Goal: Task Accomplishment & Management: Use online tool/utility

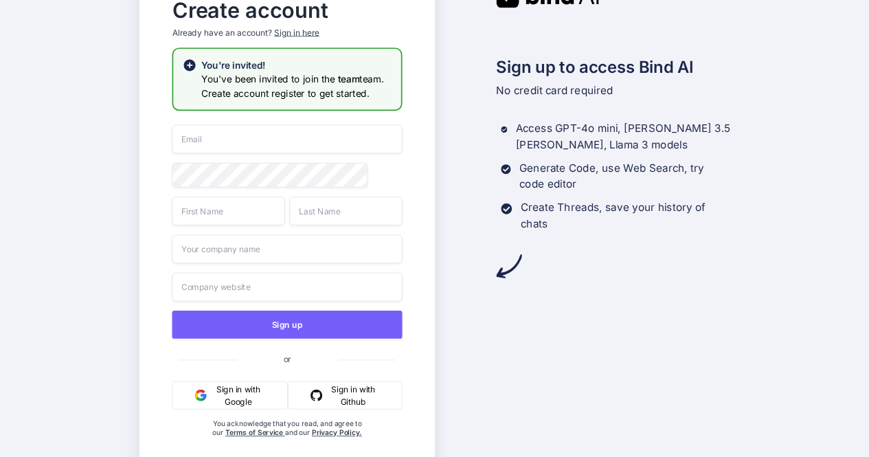
click at [244, 140] on input "email" at bounding box center [287, 139] width 230 height 29
click at [203, 141] on input "[EMAIL_ADDRESS][DOMAIN_NAME]" at bounding box center [287, 139] width 230 height 29
type input "[EMAIL_ADDRESS][DOMAIN_NAME]"
click at [216, 217] on input "text" at bounding box center [228, 211] width 113 height 29
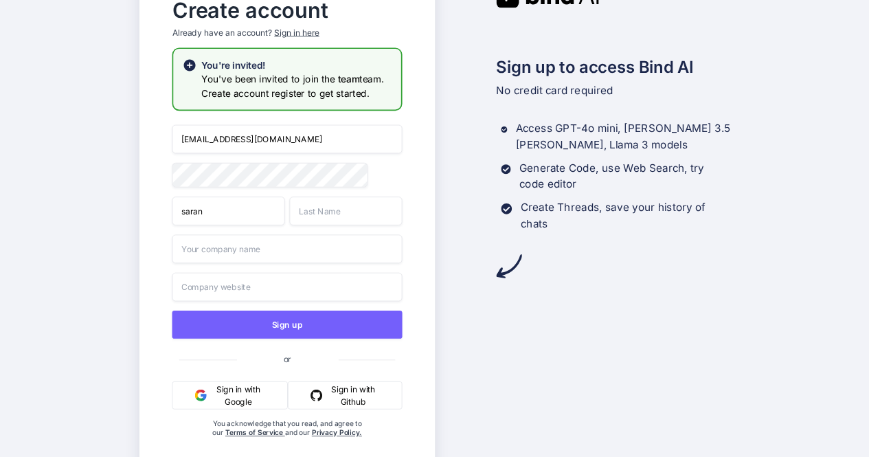
type input "saran"
click at [333, 210] on input "text" at bounding box center [345, 211] width 113 height 29
type input "c"
click at [236, 256] on input "text" at bounding box center [287, 248] width 230 height 29
type input "wit"
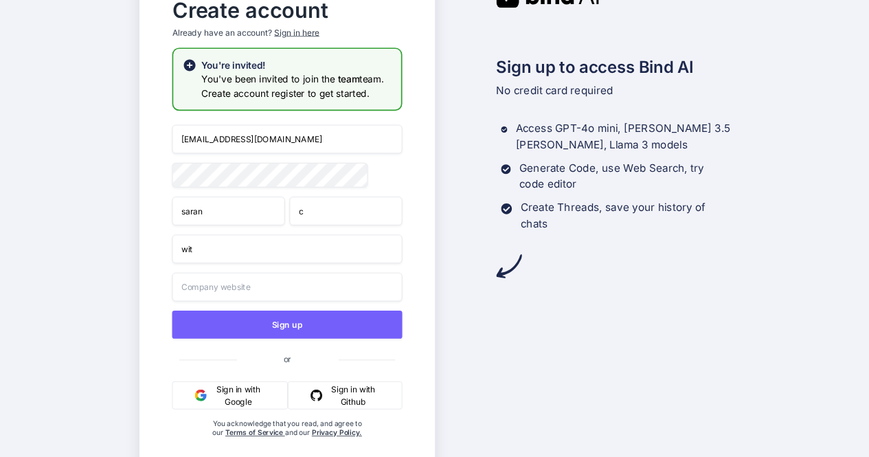
click at [240, 293] on input "text" at bounding box center [287, 287] width 230 height 29
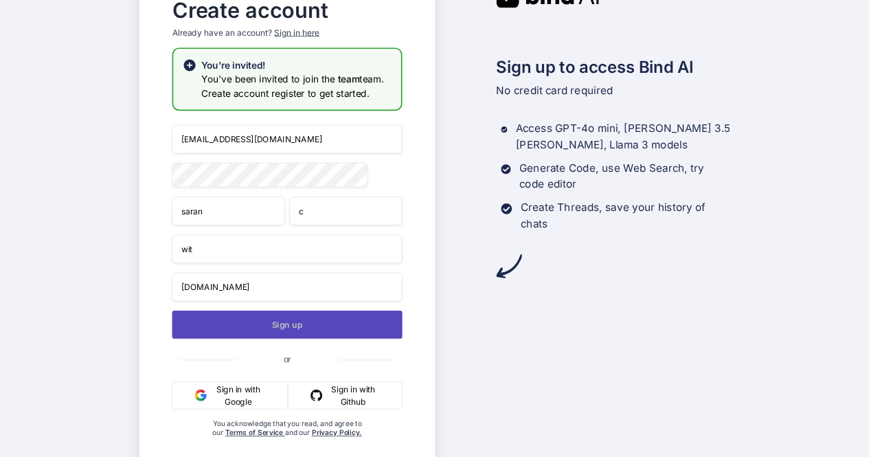
type input "[DOMAIN_NAME]"
click at [283, 329] on button "Sign up" at bounding box center [287, 325] width 230 height 28
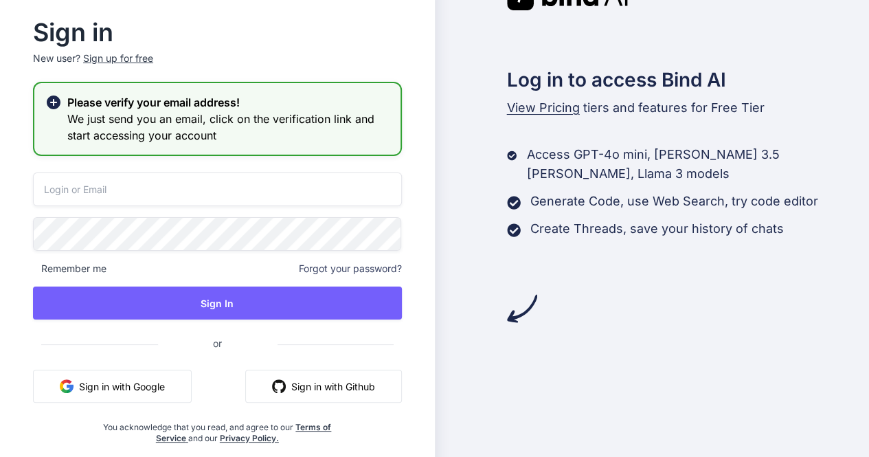
click at [195, 186] on input "email" at bounding box center [217, 190] width 369 height 34
click at [65, 192] on input "app5@yopmail.com" at bounding box center [217, 190] width 369 height 34
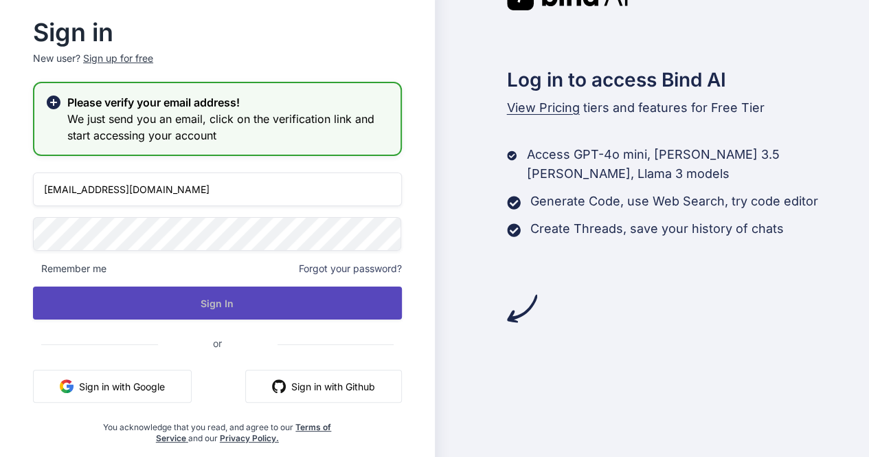
type input "[EMAIL_ADDRESS][DOMAIN_NAME]"
click at [165, 300] on button "Sign In" at bounding box center [217, 303] width 369 height 33
click at [165, 302] on button "Sign In" at bounding box center [217, 303] width 369 height 33
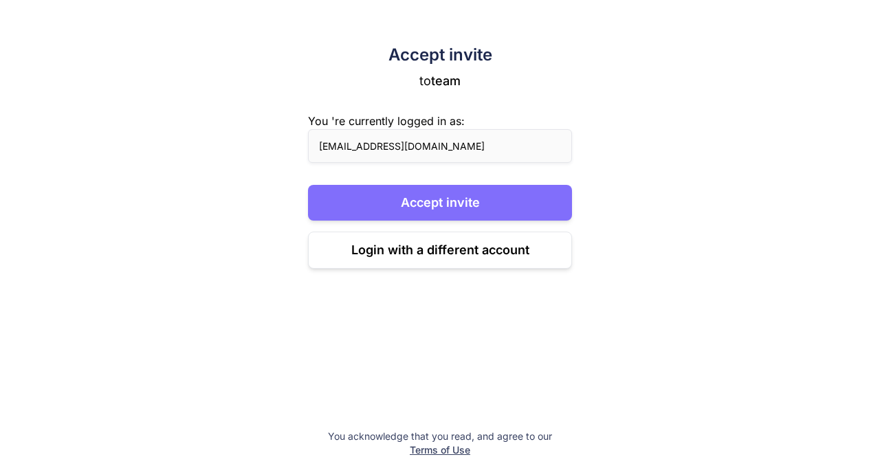
click at [448, 193] on button "Accept invite" at bounding box center [440, 203] width 264 height 36
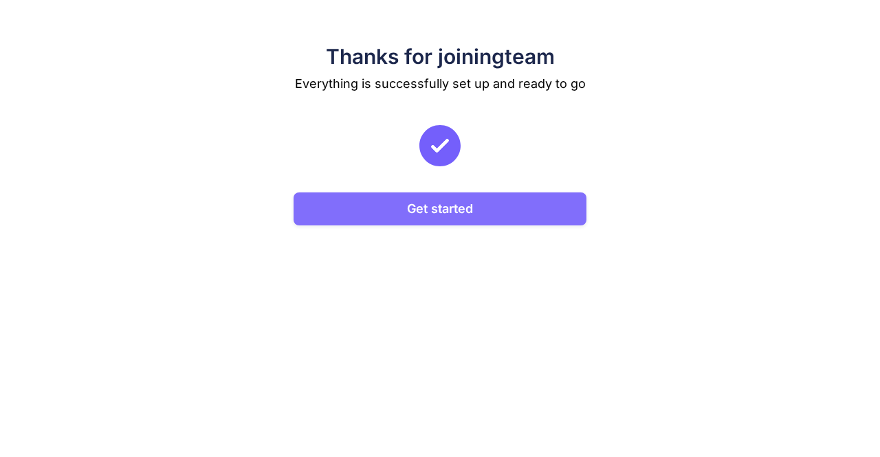
click at [434, 208] on button "Get started" at bounding box center [439, 208] width 293 height 33
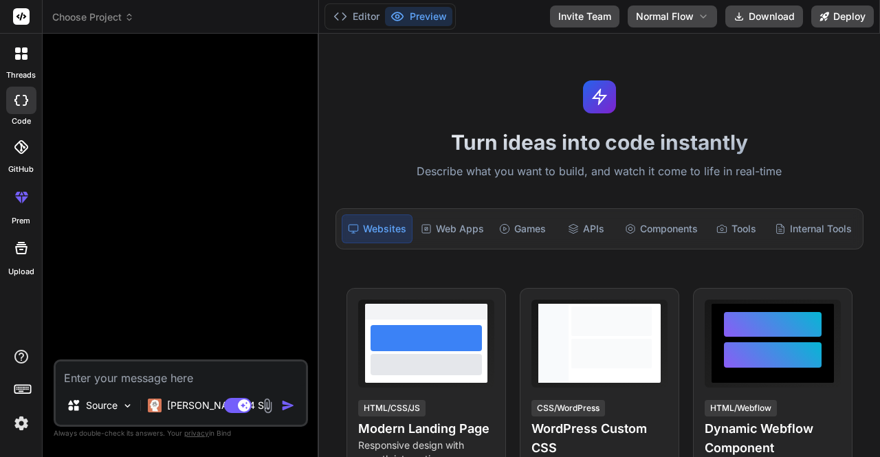
click at [12, 155] on div at bounding box center [21, 147] width 30 height 30
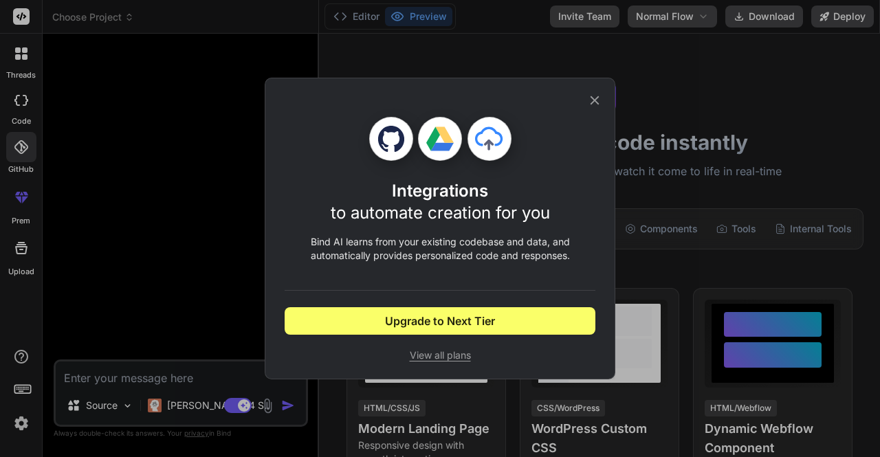
click at [153, 175] on div "Integrations to automate creation for you Bind AI learns from your existing cod…" at bounding box center [440, 228] width 880 height 457
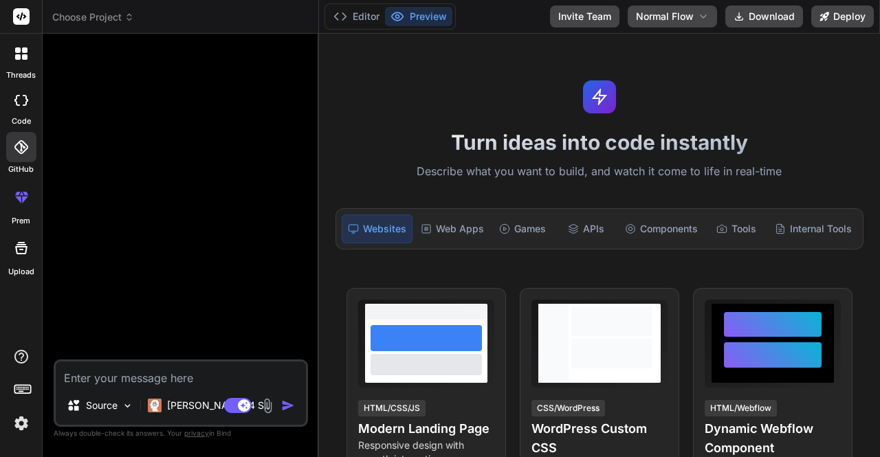
click at [16, 423] on img at bounding box center [21, 423] width 23 height 23
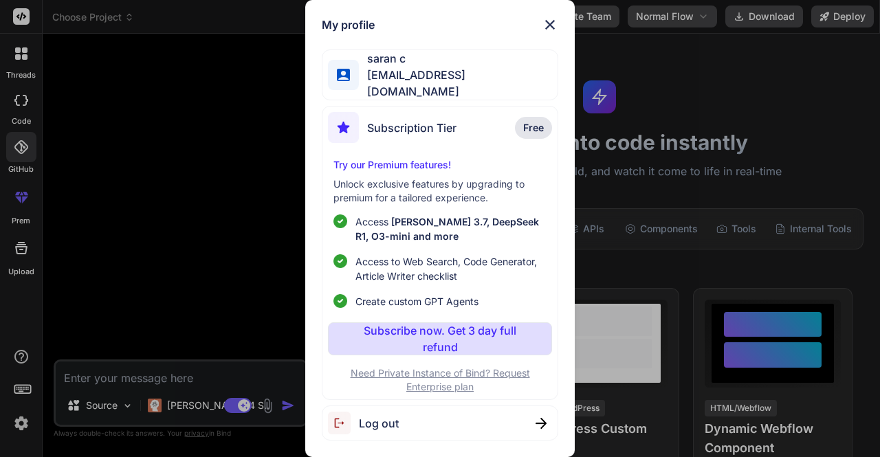
click at [190, 195] on div "My profile saran c app32@yopmail.com Subscription Tier Free Try our Premium fea…" at bounding box center [440, 228] width 880 height 457
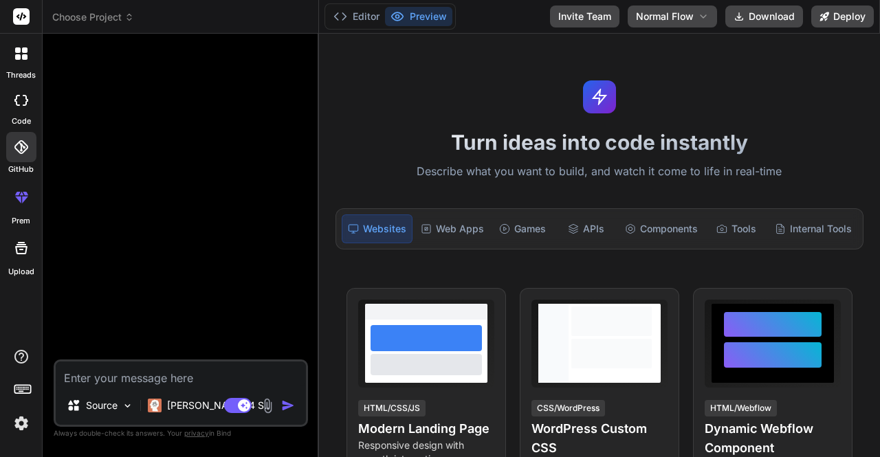
click at [28, 430] on img at bounding box center [21, 423] width 23 height 23
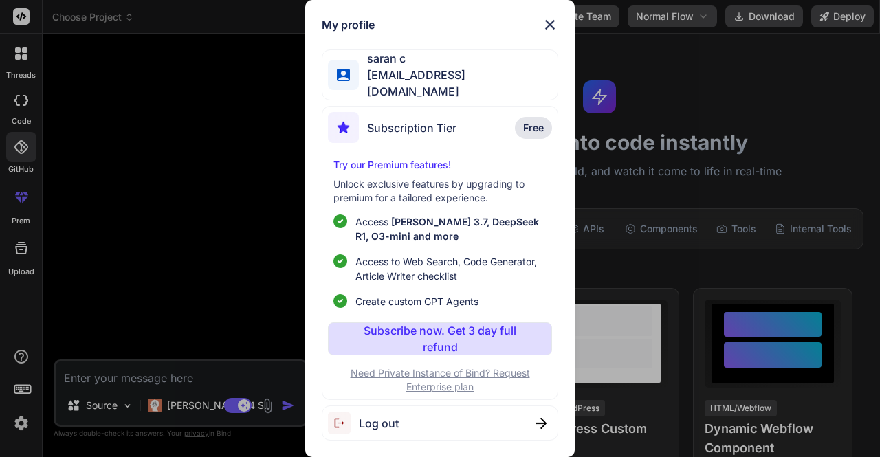
click at [212, 206] on div "My profile saran c app32@yopmail.com Subscription Tier Free Try our Premium fea…" at bounding box center [440, 228] width 880 height 457
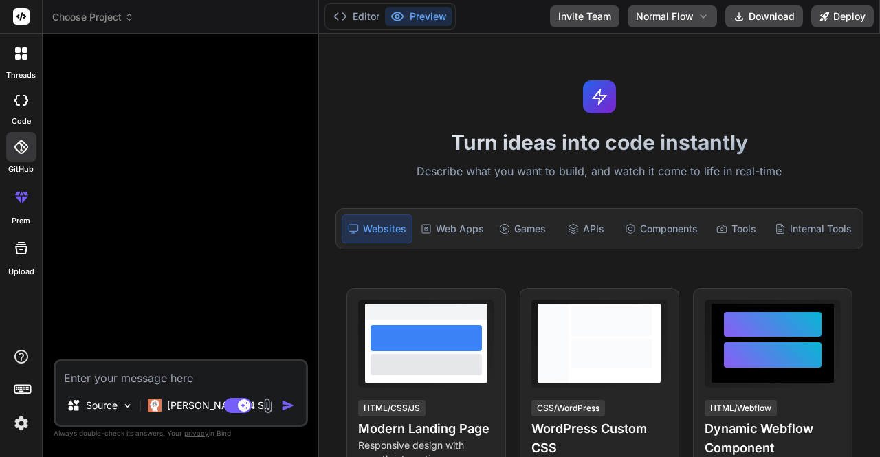
click at [23, 419] on img at bounding box center [21, 423] width 23 height 23
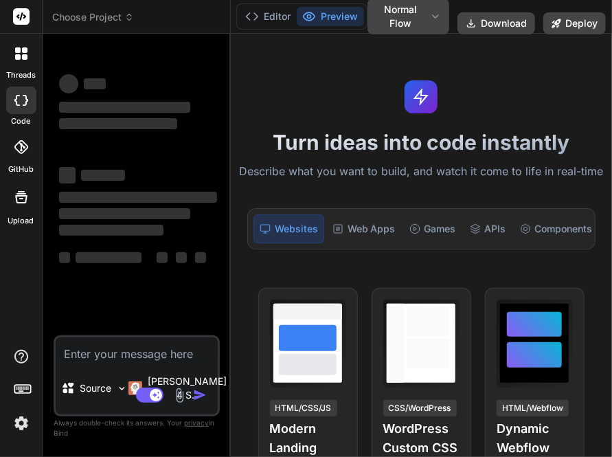
click at [21, 429] on img at bounding box center [21, 423] width 23 height 23
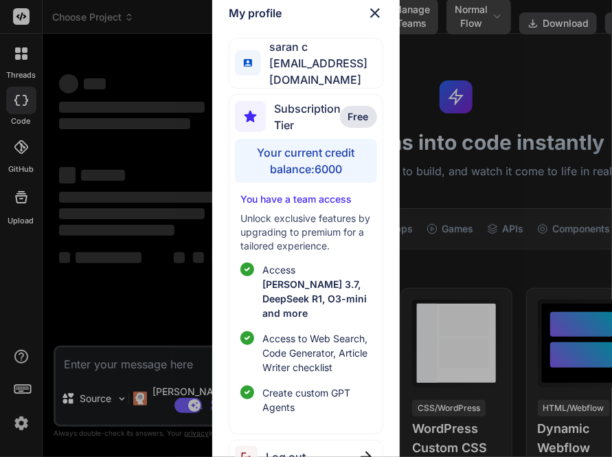
click at [377, 13] on img at bounding box center [375, 13] width 16 height 16
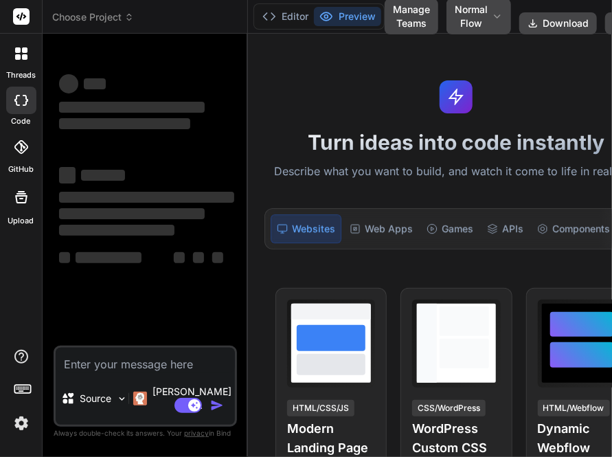
click at [16, 153] on icon at bounding box center [21, 147] width 14 height 14
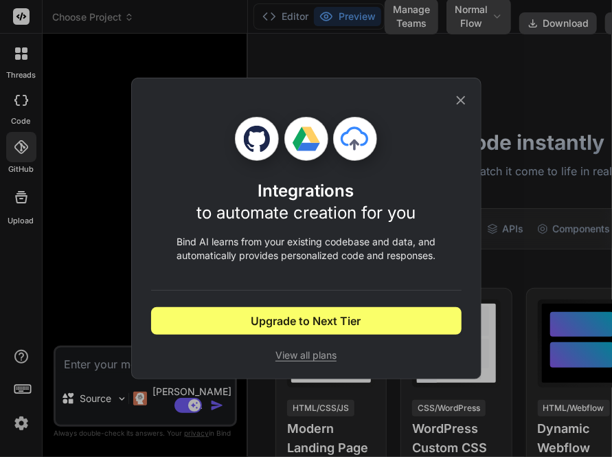
type textarea "x"
click at [464, 98] on icon at bounding box center [460, 100] width 9 height 9
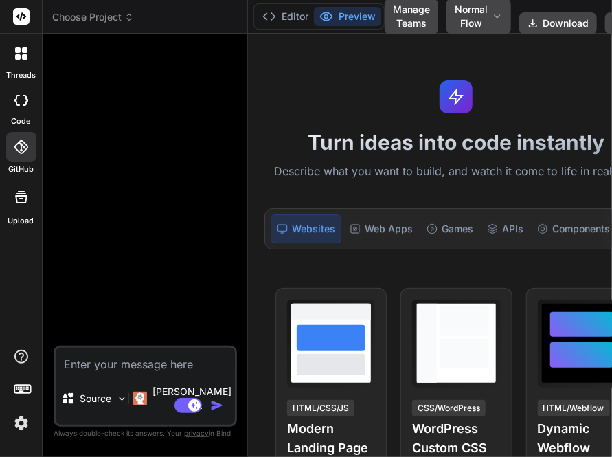
click at [125, 359] on textarea at bounding box center [145, 360] width 179 height 25
type textarea "h"
type textarea "x"
type textarea "hi"
type textarea "x"
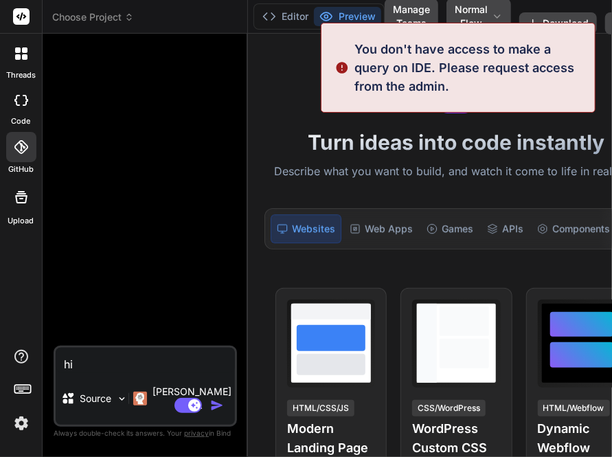
click at [144, 359] on textarea "hi" at bounding box center [145, 360] width 179 height 25
type textarea "hi"
click at [100, 401] on div "Source" at bounding box center [94, 398] width 66 height 27
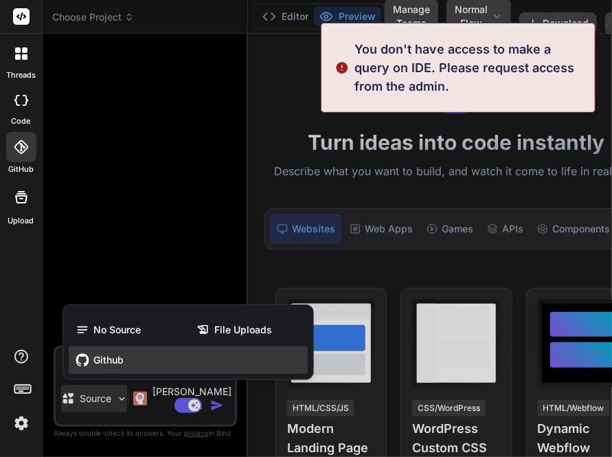
click at [113, 353] on span "Github" at bounding box center [108, 360] width 30 height 14
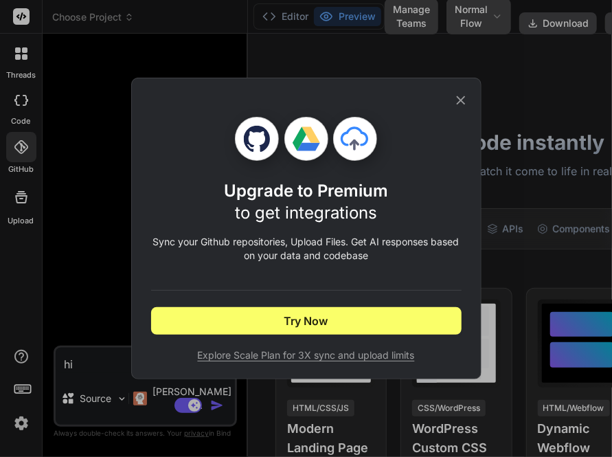
click at [81, 389] on div "Upgrade to Premium to get integrations Sync your Github repositories, Upload Fi…" at bounding box center [306, 228] width 612 height 457
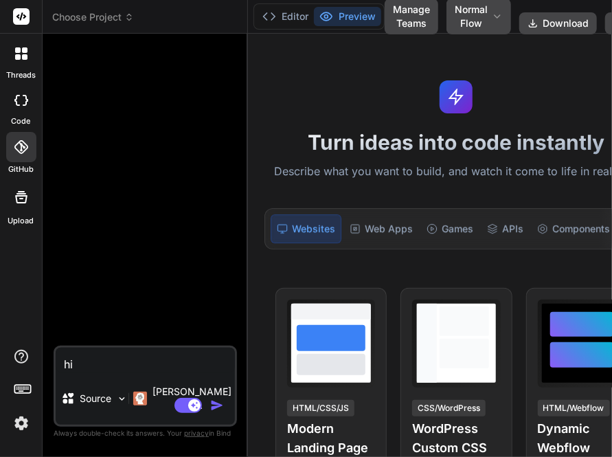
click at [81, 392] on div "Source" at bounding box center [86, 399] width 51 height 14
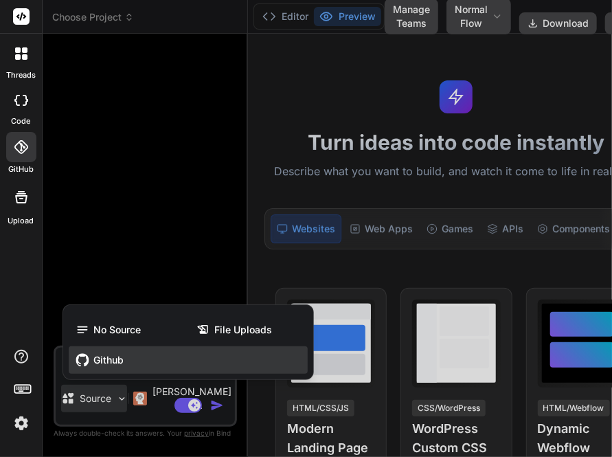
click at [114, 353] on span "Github" at bounding box center [108, 360] width 30 height 14
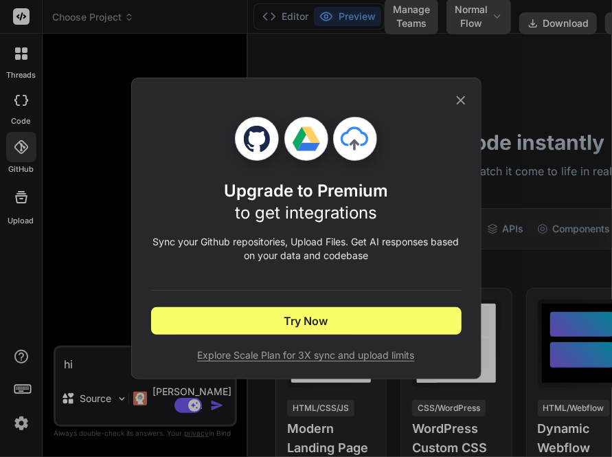
click at [80, 390] on div "Upgrade to Premium to get integrations Sync your Github repositories, Upload Fi…" at bounding box center [306, 228] width 612 height 457
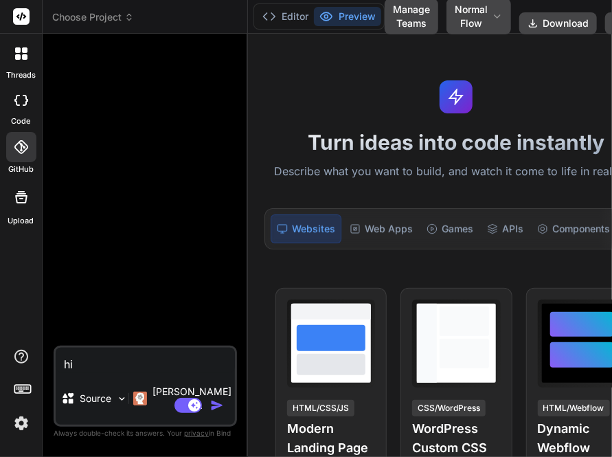
click at [80, 392] on div "Source" at bounding box center [86, 399] width 51 height 14
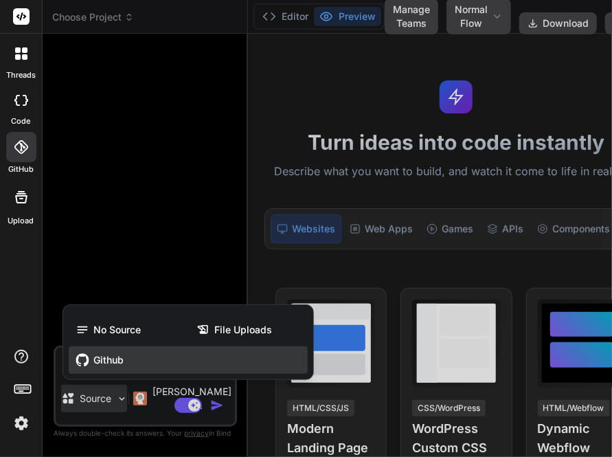
click at [113, 353] on span "Github" at bounding box center [108, 360] width 30 height 14
type textarea "x"
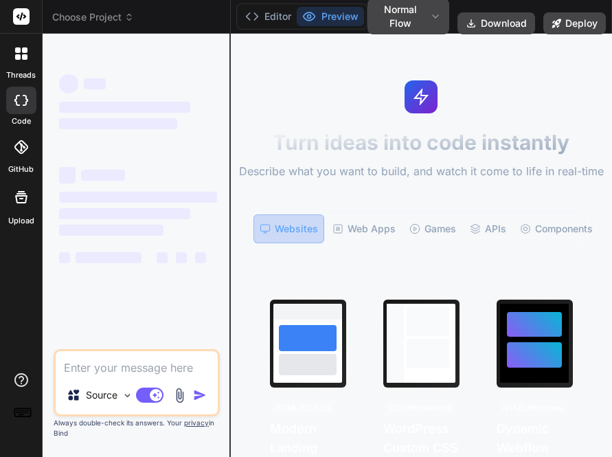
type textarea "hi"
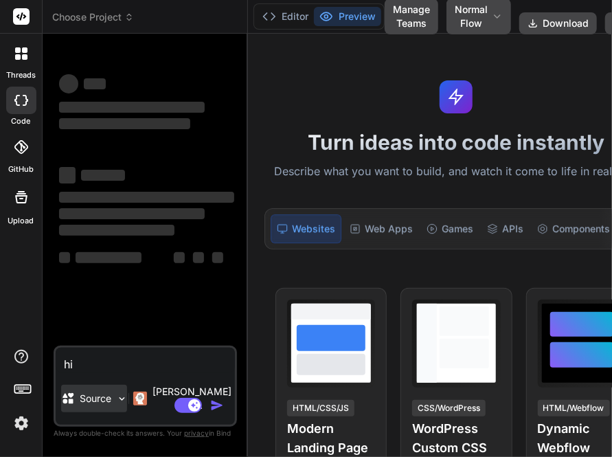
click at [82, 392] on div "Source" at bounding box center [86, 399] width 51 height 14
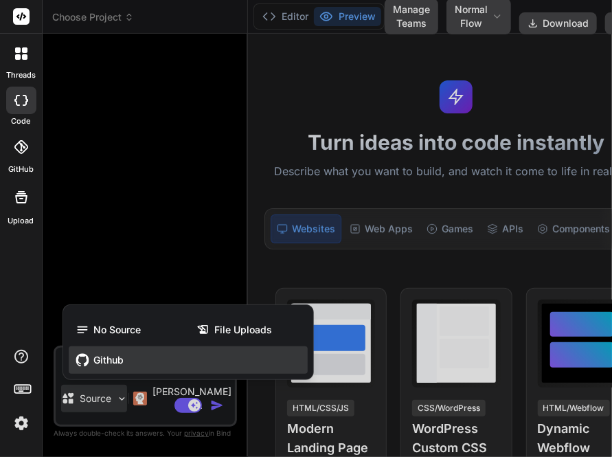
click at [124, 346] on div "Github" at bounding box center [188, 359] width 239 height 27
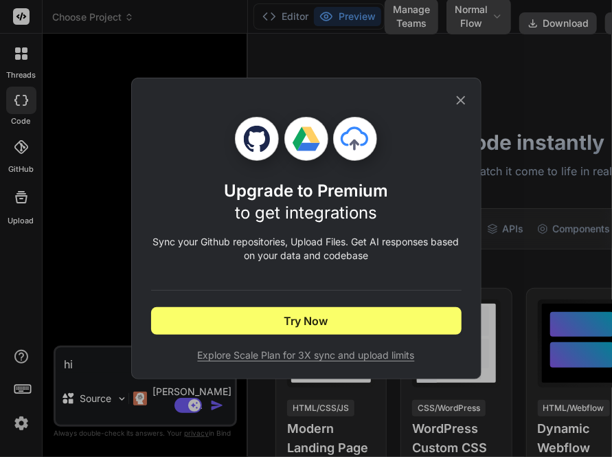
click at [93, 249] on div "Upgrade to Premium to get integrations Sync your Github repositories, Upload Fi…" at bounding box center [306, 228] width 612 height 457
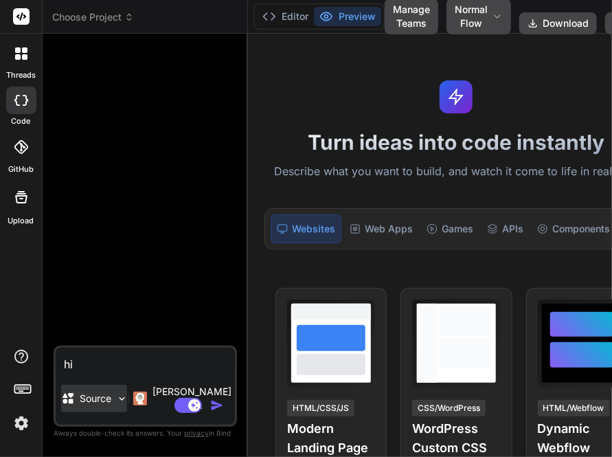
click at [85, 397] on div "Source" at bounding box center [94, 398] width 66 height 27
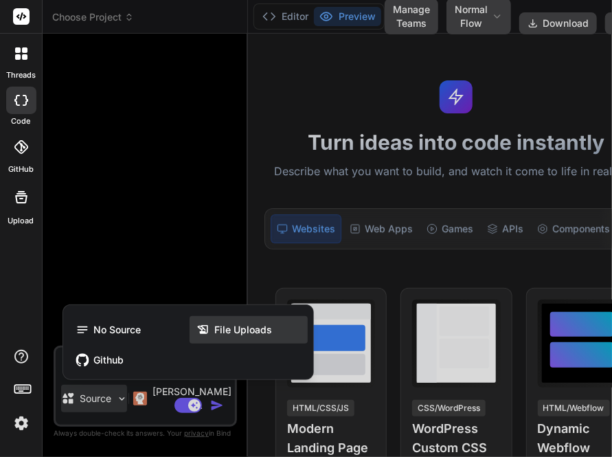
click at [232, 323] on span "File Uploads" at bounding box center [243, 330] width 58 height 14
type textarea "x"
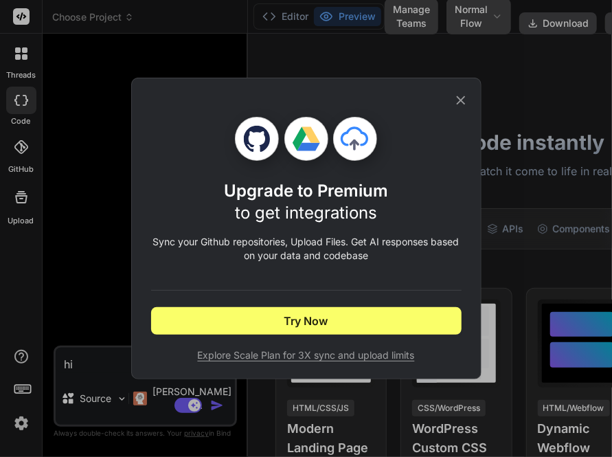
click at [106, 223] on div "Upgrade to Premium to get integrations Sync your Github repositories, Upload Fi…" at bounding box center [306, 228] width 612 height 457
